Goal: Transaction & Acquisition: Purchase product/service

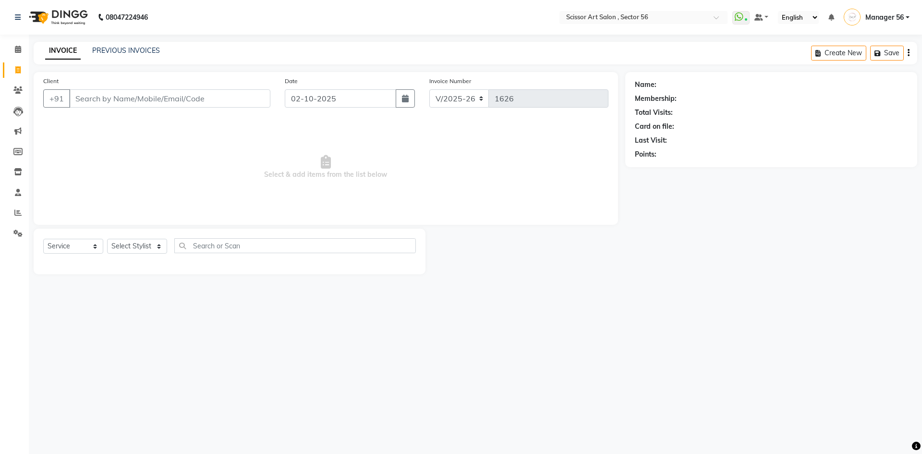
select select "6185"
select select "service"
select select "76503"
click at [107, 239] on select "Select Stylist Anees DEV DAS Kiran Manager 56 [PERSON_NAME] [PERSON_NAME] Raano…" at bounding box center [137, 246] width 60 height 15
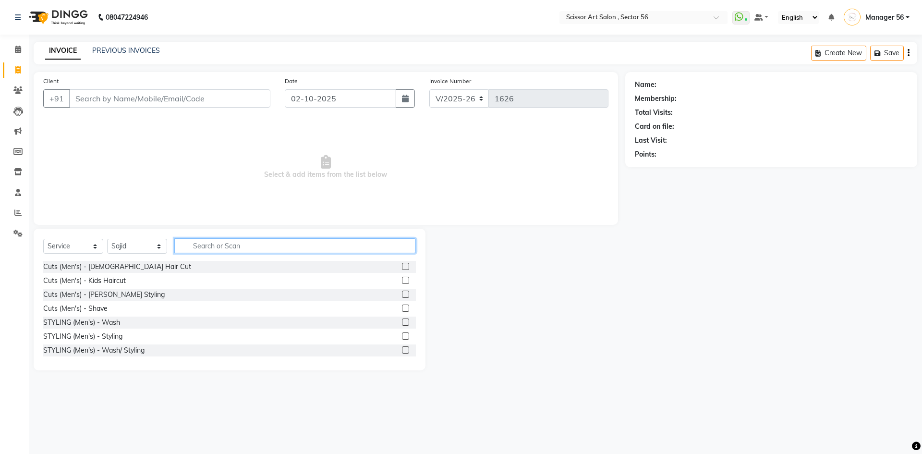
click at [234, 246] on input "text" at bounding box center [295, 245] width 242 height 15
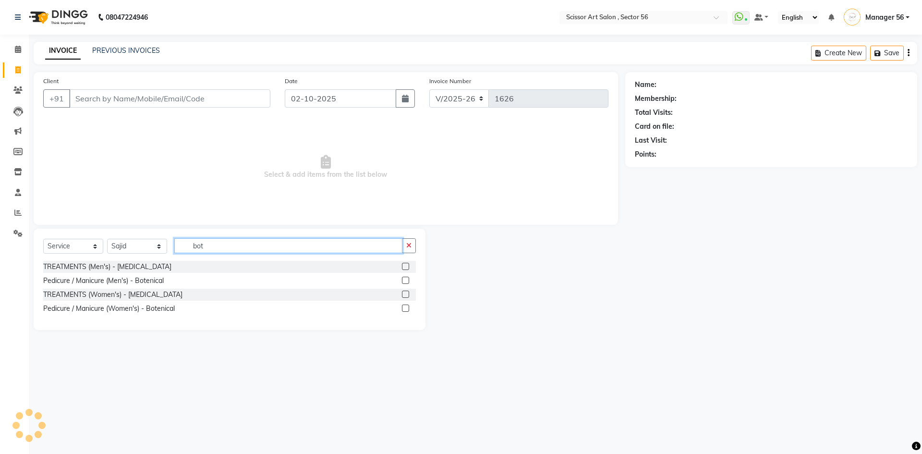
type input "bot"
click at [405, 266] on label at bounding box center [405, 266] width 7 height 7
click at [405, 266] on input "checkbox" at bounding box center [405, 267] width 6 height 6
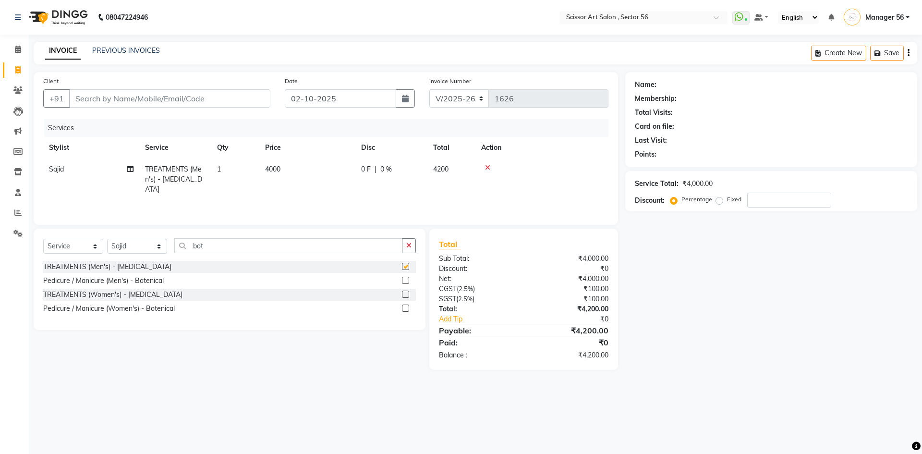
checkbox input "false"
click at [286, 170] on td "4000" at bounding box center [307, 180] width 96 height 42
select select "76503"
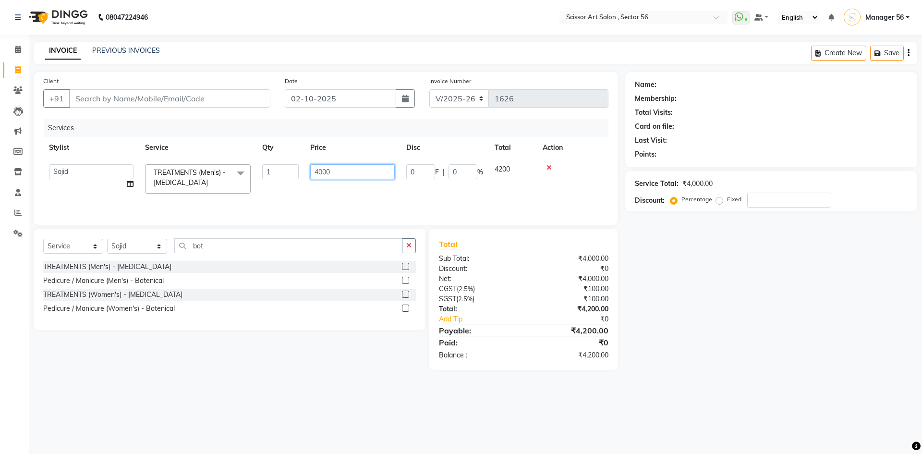
click at [345, 168] on input "4000" at bounding box center [352, 171] width 85 height 15
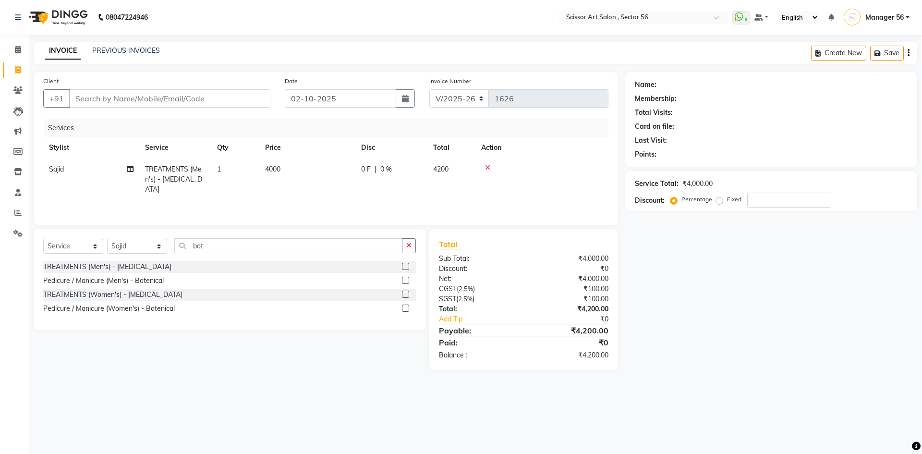
click at [753, 345] on div "Name: Membership: Total Visits: Card on file: Last Visit: Points: Service Total…" at bounding box center [775, 221] width 299 height 298
click at [727, 200] on label "Fixed" at bounding box center [734, 199] width 14 height 9
click at [718, 200] on input "Fixed" at bounding box center [721, 199] width 7 height 7
radio input "true"
click at [779, 196] on input "number" at bounding box center [790, 200] width 84 height 15
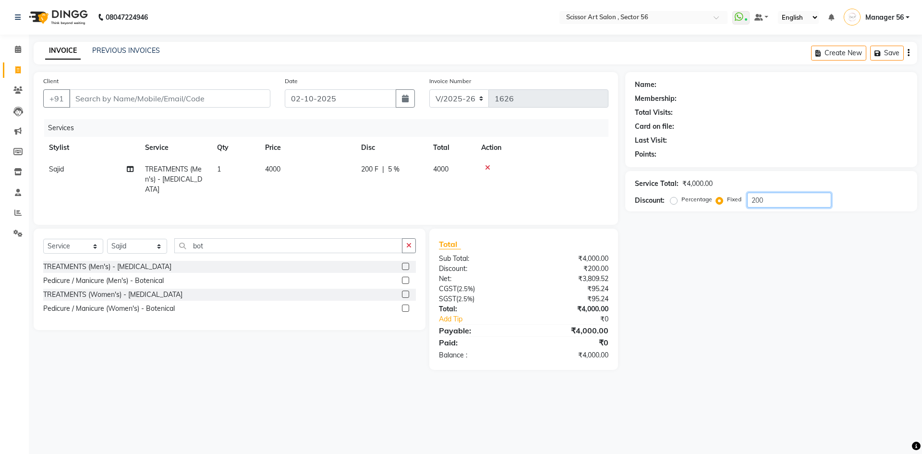
type input "200"
click at [216, 96] on input "Client" at bounding box center [169, 98] width 201 height 18
type input "7"
radio input "true"
type input "0"
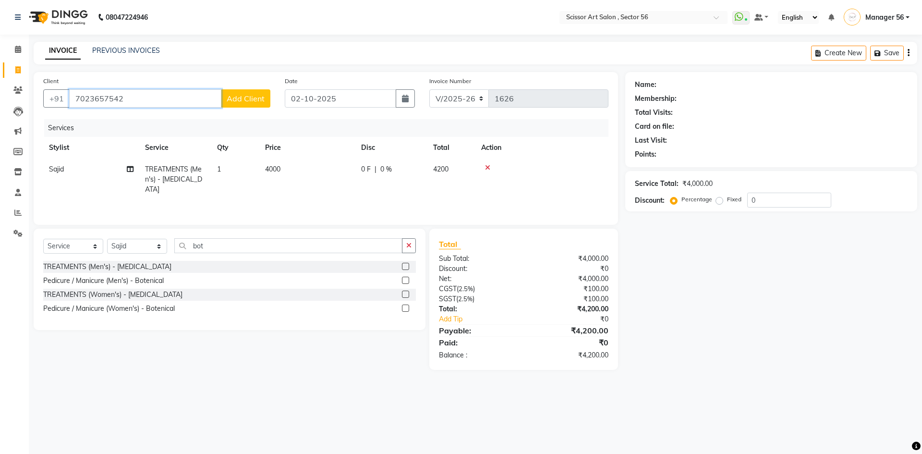
type input "7023657542"
click at [247, 101] on span "Add Client" at bounding box center [246, 99] width 38 height 10
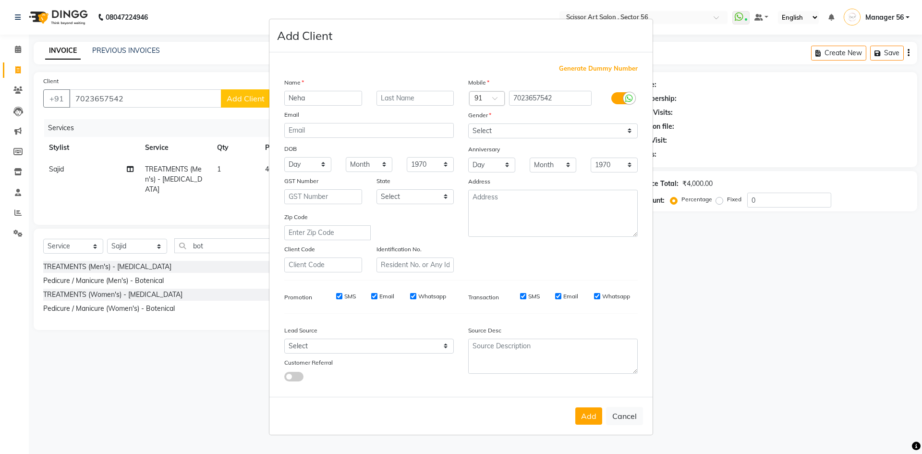
type input "Neha"
click at [508, 130] on select "Select [DEMOGRAPHIC_DATA] [DEMOGRAPHIC_DATA] Other Prefer Not To Say" at bounding box center [553, 130] width 170 height 15
select select "[DEMOGRAPHIC_DATA]"
click at [468, 123] on select "Select [DEMOGRAPHIC_DATA] [DEMOGRAPHIC_DATA] Other Prefer Not To Say" at bounding box center [553, 130] width 170 height 15
click at [578, 416] on button "Add" at bounding box center [589, 415] width 27 height 17
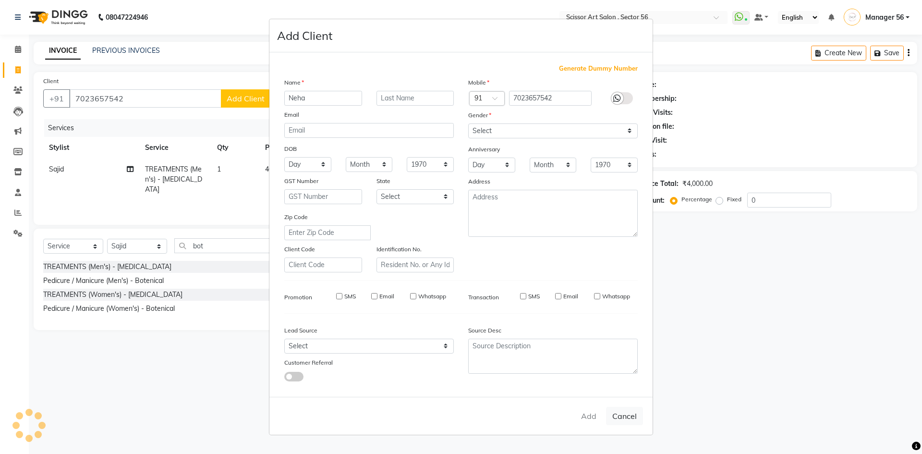
select select
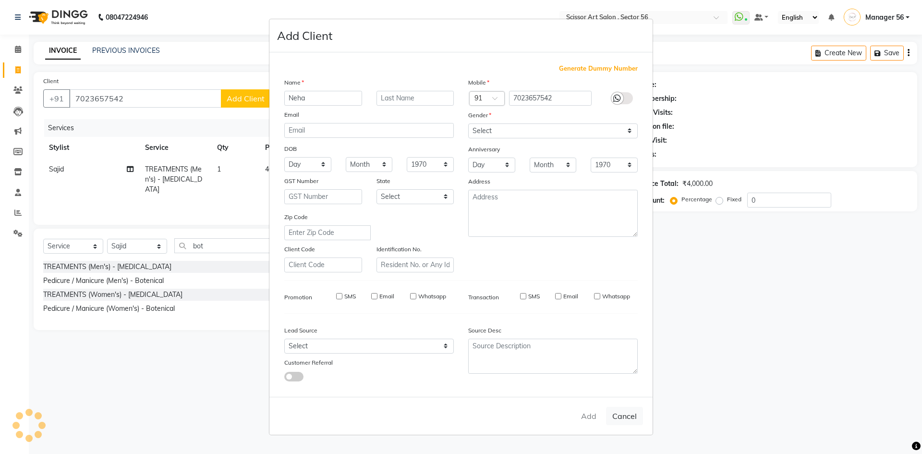
select select
checkbox input "false"
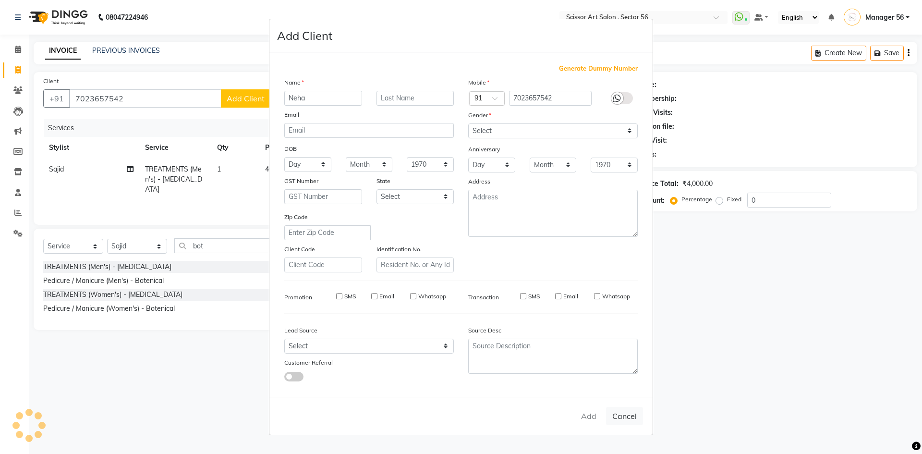
checkbox input "false"
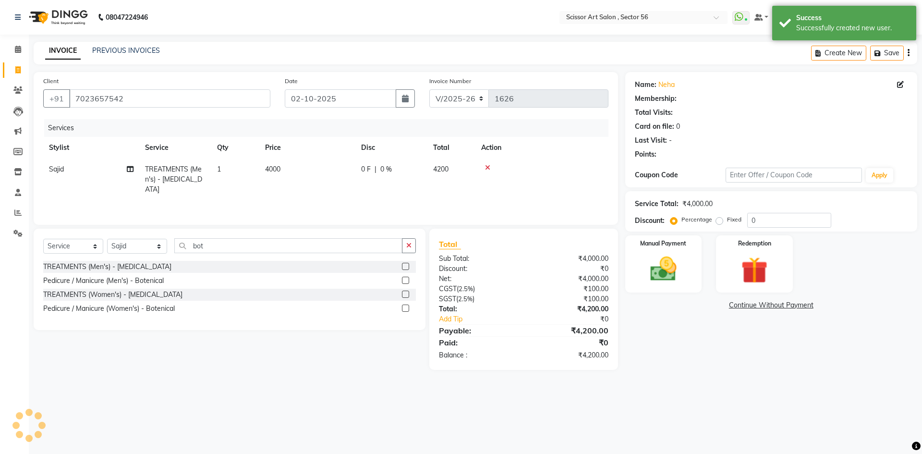
select select "1: Object"
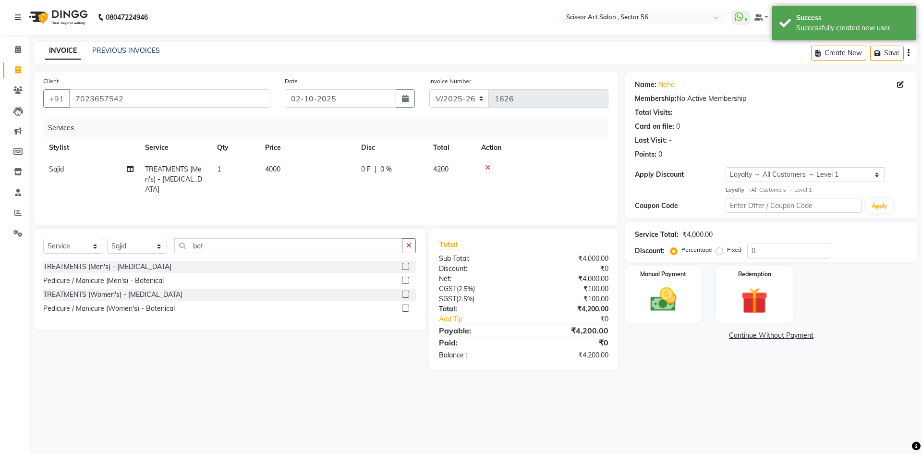
click at [727, 253] on label "Fixed" at bounding box center [734, 250] width 14 height 9
click at [719, 253] on input "Fixed" at bounding box center [721, 249] width 7 height 7
radio input "true"
click at [798, 246] on input "0" at bounding box center [790, 251] width 84 height 15
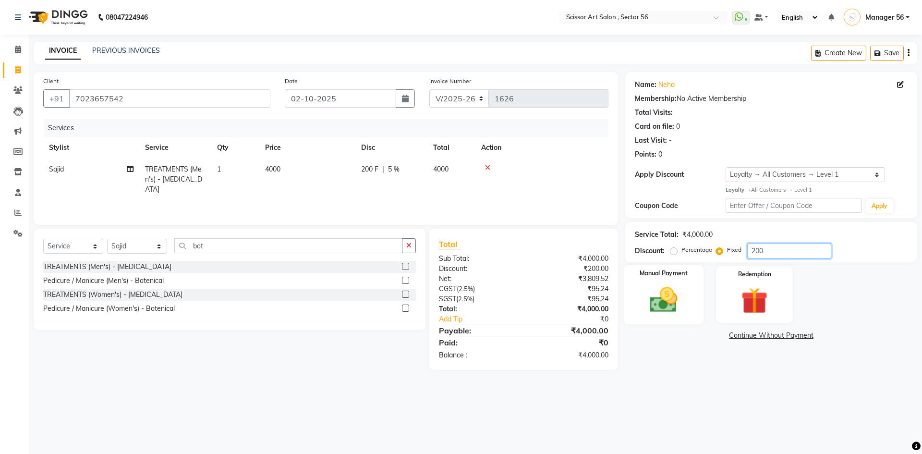
type input "200"
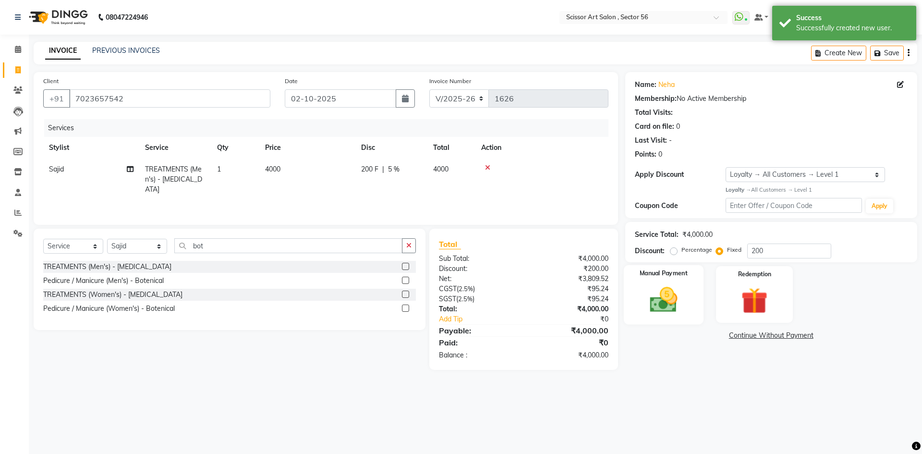
click at [684, 292] on img at bounding box center [663, 300] width 45 height 32
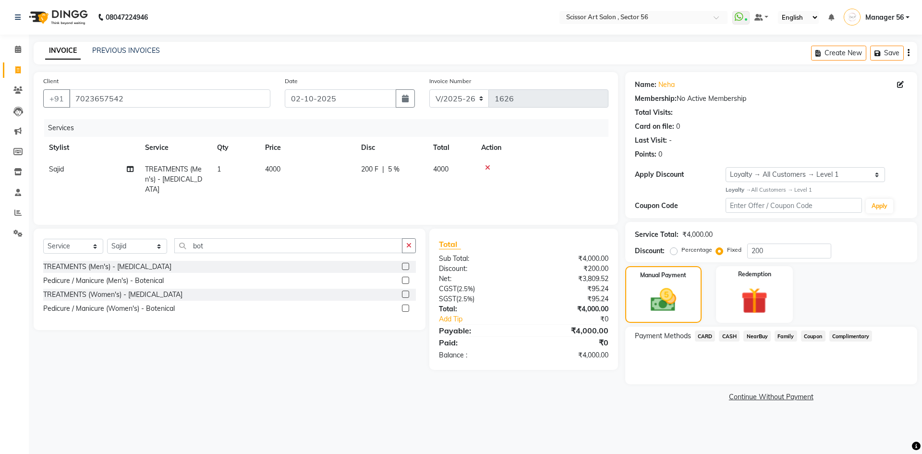
click at [746, 336] on span "NearBuy" at bounding box center [757, 336] width 27 height 11
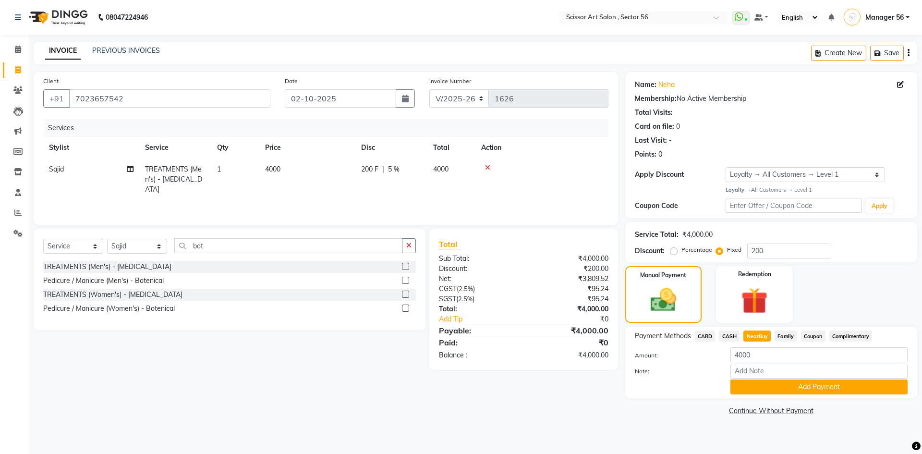
click at [733, 337] on span "CASH" at bounding box center [729, 336] width 21 height 11
click at [771, 386] on button "Add Payment" at bounding box center [819, 387] width 177 height 15
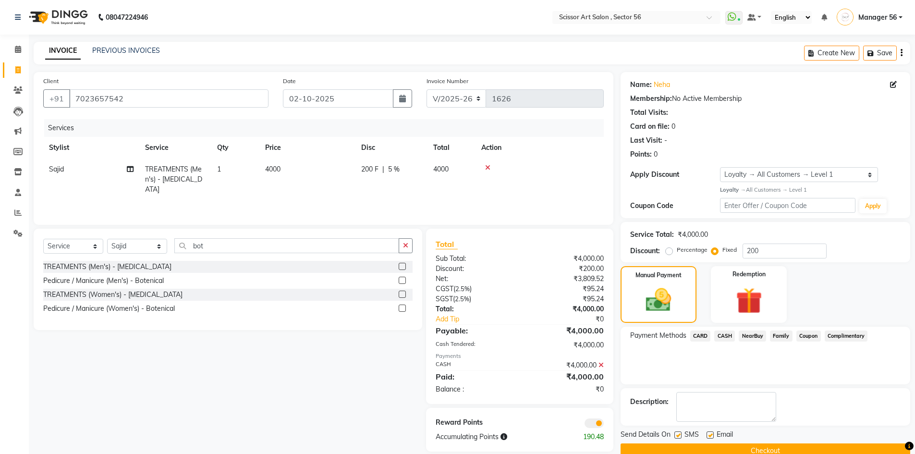
click at [595, 425] on span at bounding box center [594, 423] width 19 height 10
click at [604, 425] on input "checkbox" at bounding box center [604, 425] width 0 height 0
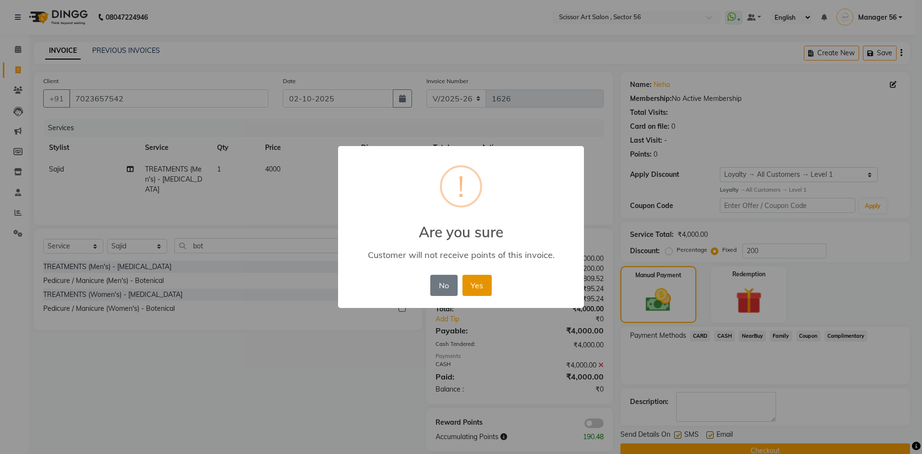
click at [479, 289] on button "Yes" at bounding box center [477, 285] width 29 height 21
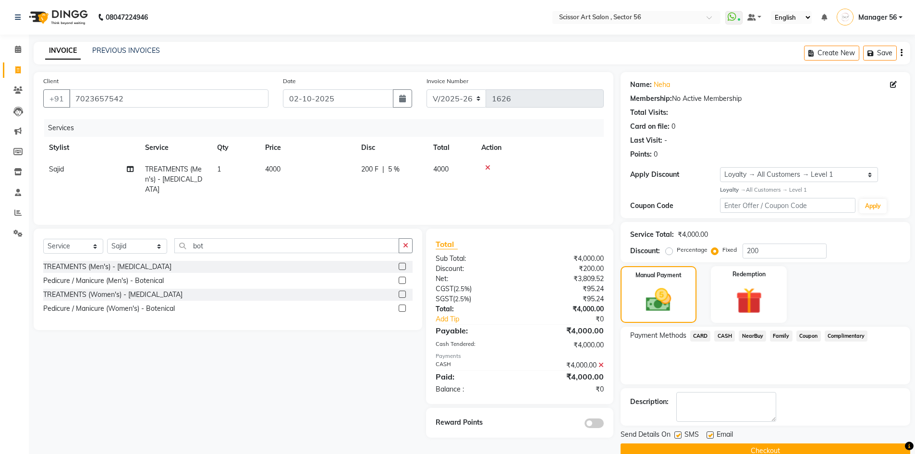
click at [700, 450] on button "Checkout" at bounding box center [766, 450] width 290 height 15
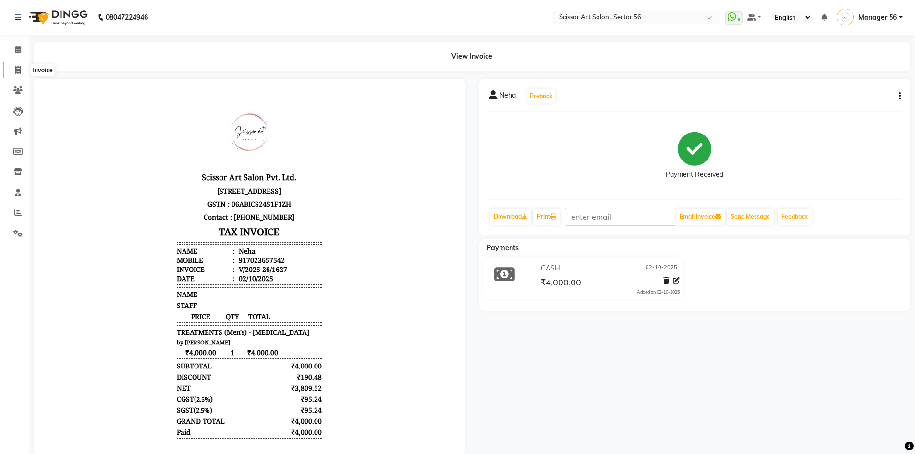
click at [15, 74] on span at bounding box center [18, 70] width 17 height 11
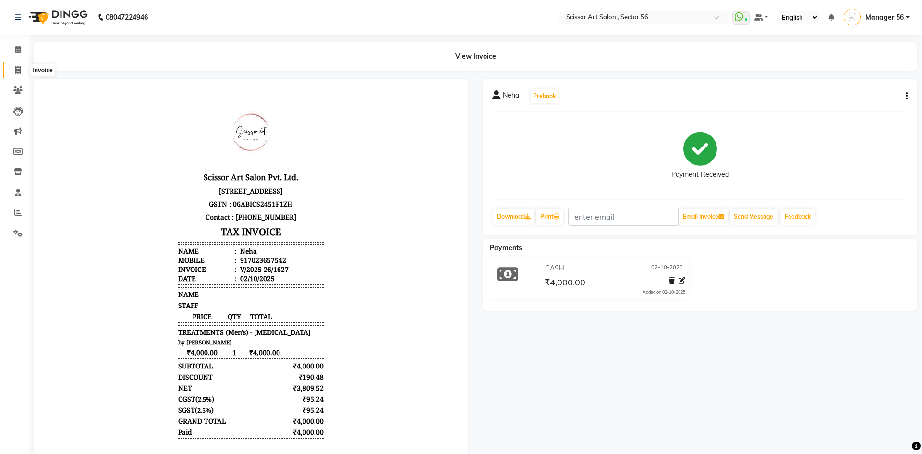
select select "service"
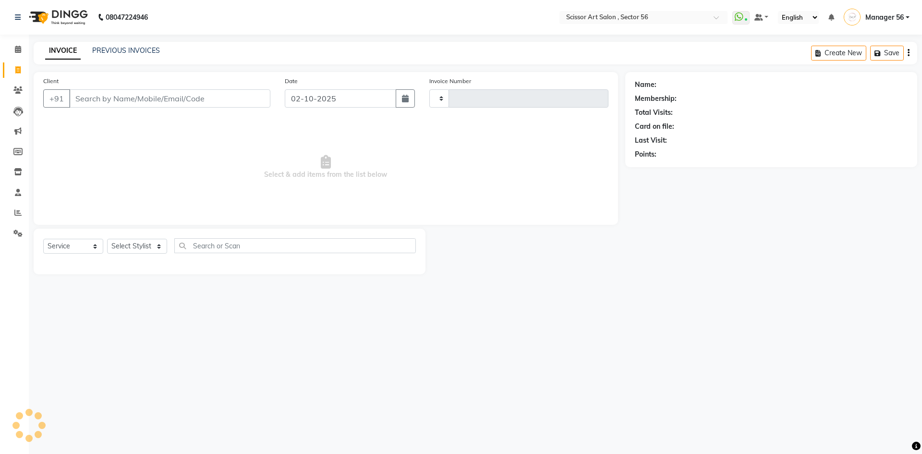
type input "1628"
select select "6185"
